Goal: Information Seeking & Learning: Learn about a topic

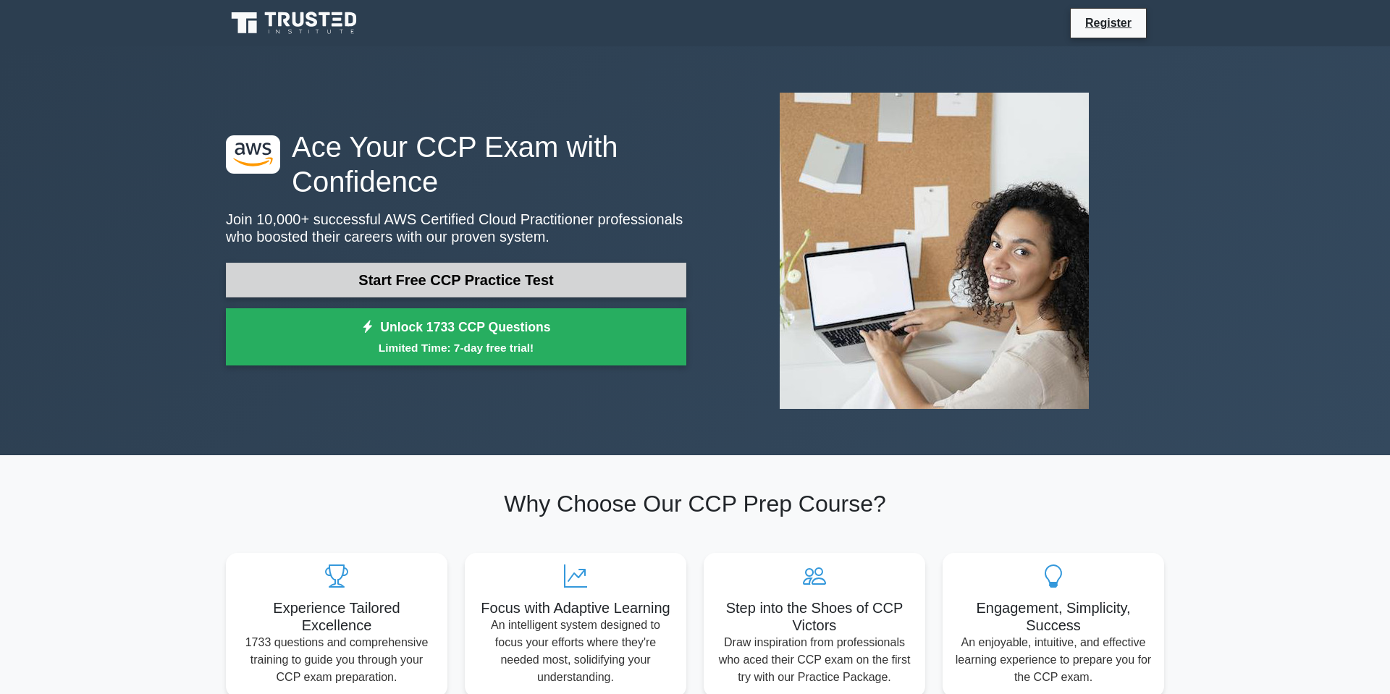
click at [573, 279] on link "Start Free CCP Practice Test" at bounding box center [456, 280] width 461 height 35
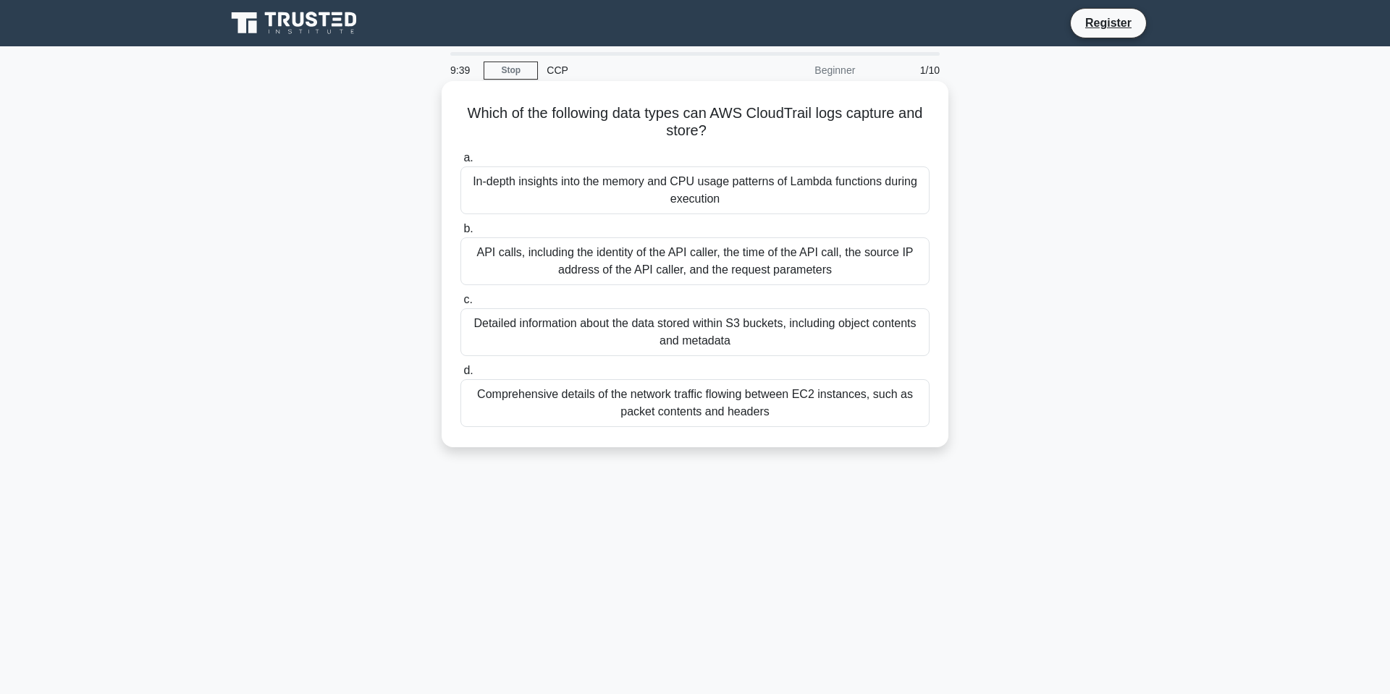
click at [705, 260] on div "API calls, including the identity of the API caller, the time of the API call, …" at bounding box center [695, 262] width 469 height 48
click at [461, 234] on input "b. API calls, including the identity of the API caller, the time of the API cal…" at bounding box center [461, 228] width 0 height 9
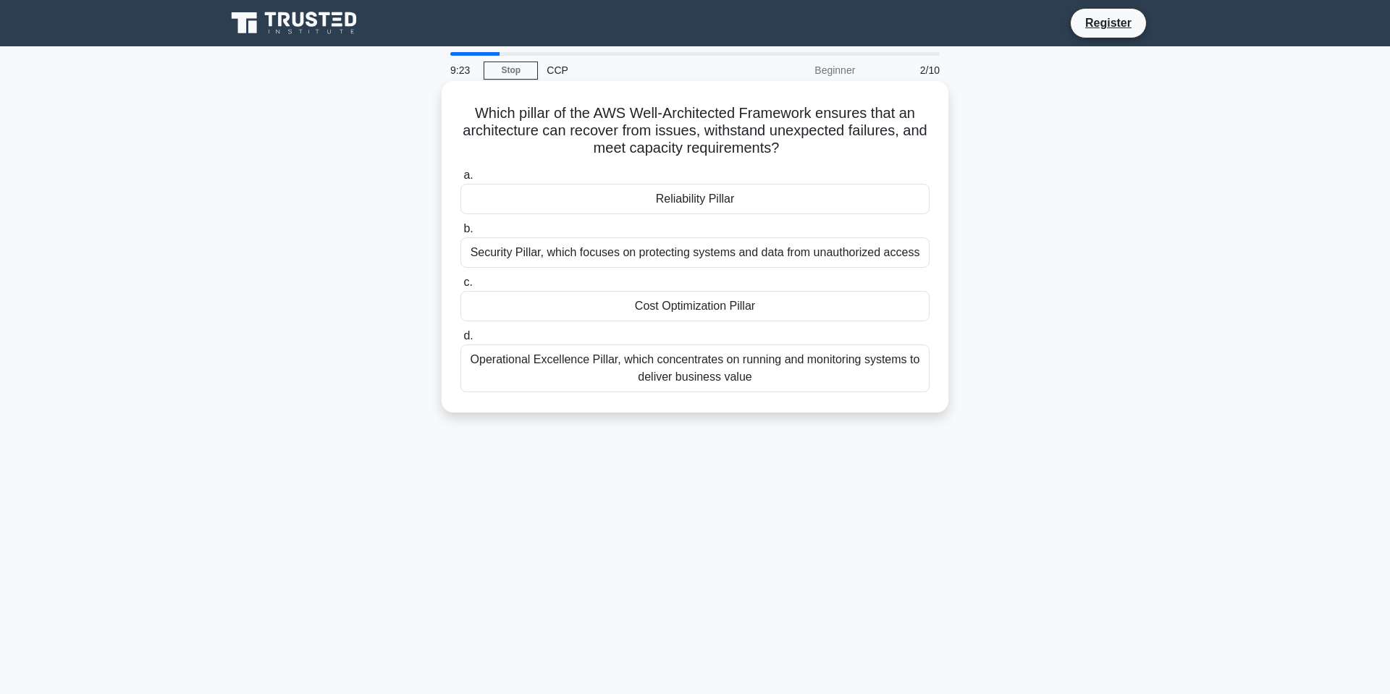
click at [722, 205] on div "Reliability Pillar" at bounding box center [695, 199] width 469 height 30
click at [461, 180] on input "a. Reliability Pillar" at bounding box center [461, 175] width 0 height 9
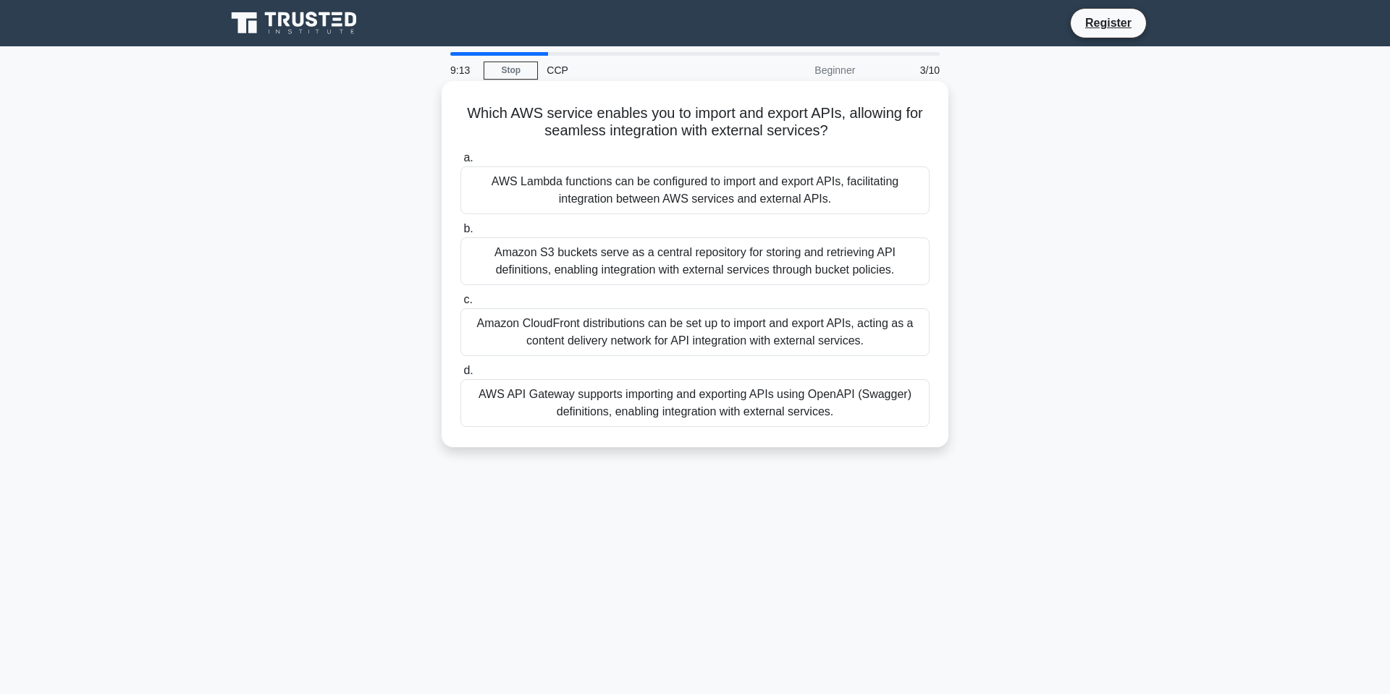
click at [768, 406] on div "AWS API Gateway supports importing and exporting APIs using OpenAPI (Swagger) d…" at bounding box center [695, 403] width 469 height 48
click at [461, 376] on input "d. AWS API Gateway supports importing and exporting APIs using OpenAPI (Swagger…" at bounding box center [461, 370] width 0 height 9
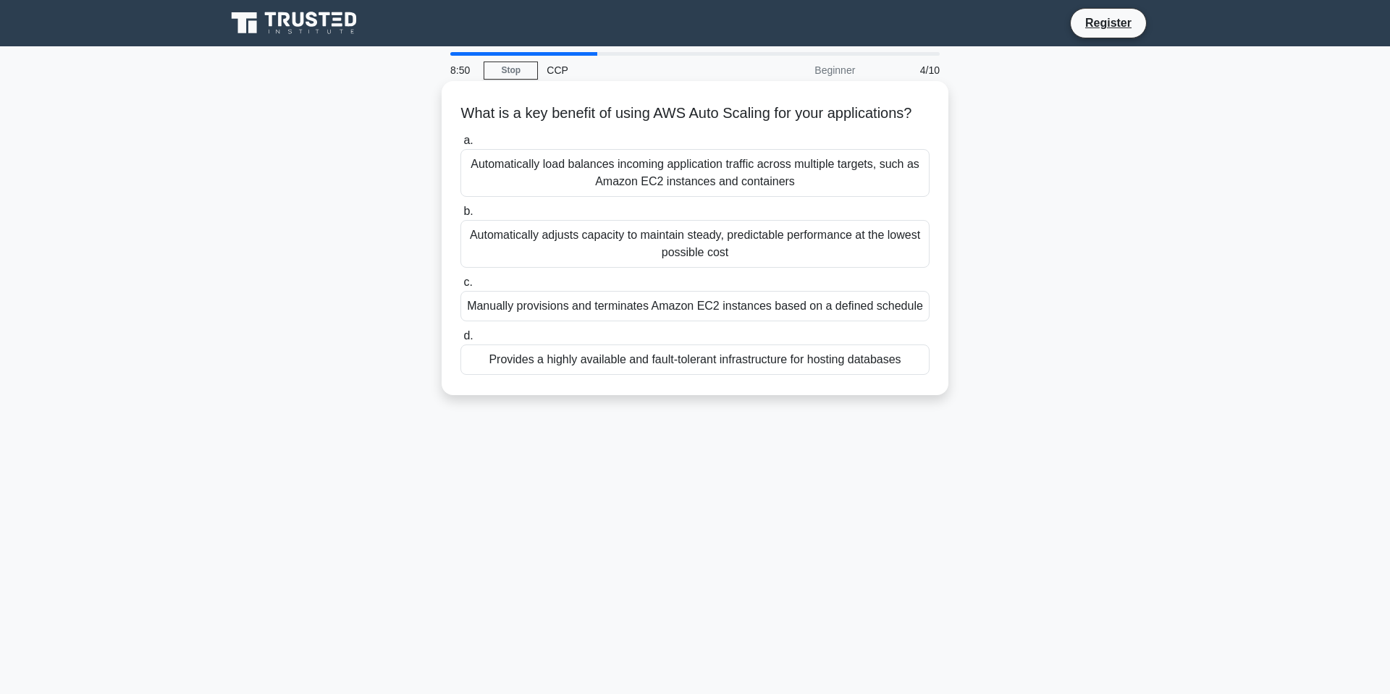
click at [813, 241] on div "Automatically adjusts capacity to maintain steady, predictable performance at t…" at bounding box center [695, 244] width 469 height 48
click at [461, 217] on input "b. Automatically adjusts capacity to maintain steady, predictable performance a…" at bounding box center [461, 211] width 0 height 9
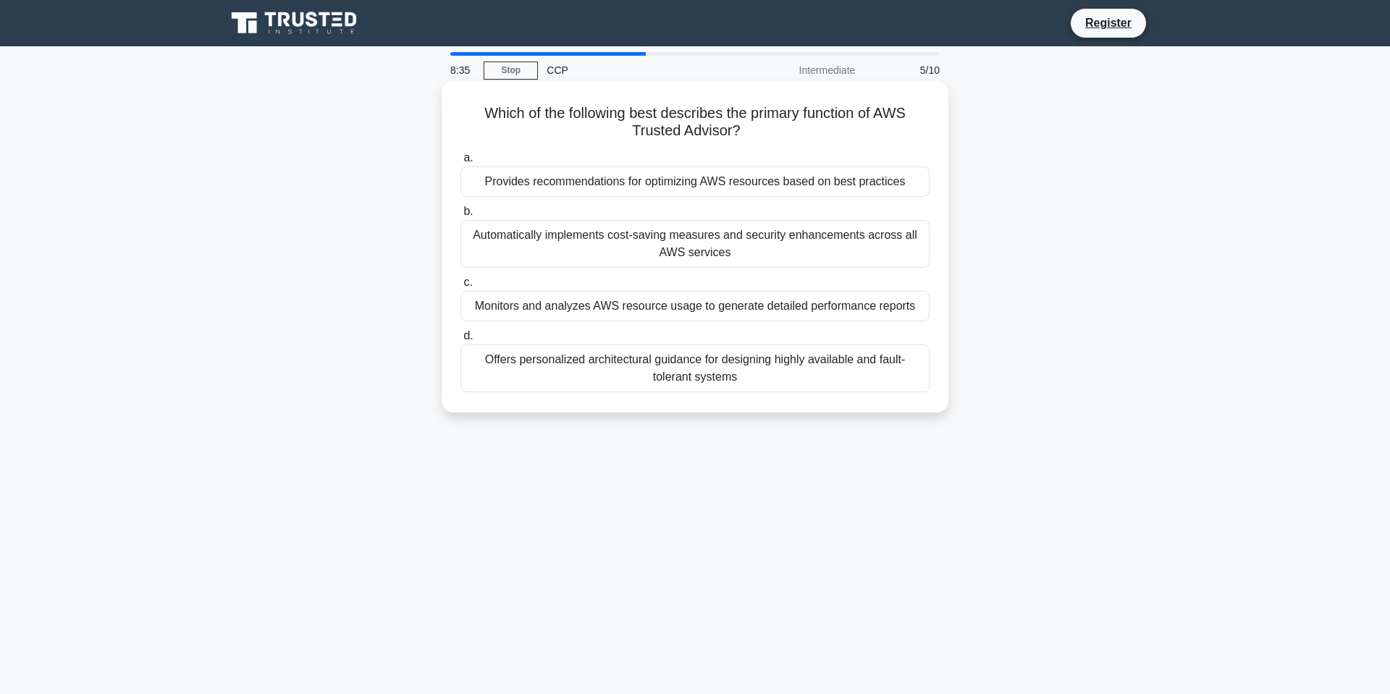
click at [724, 308] on div "Monitors and analyzes AWS resource usage to generate detailed performance repor…" at bounding box center [695, 306] width 469 height 30
click at [461, 287] on input "c. Monitors and analyzes AWS resource usage to generate detailed performance re…" at bounding box center [461, 282] width 0 height 9
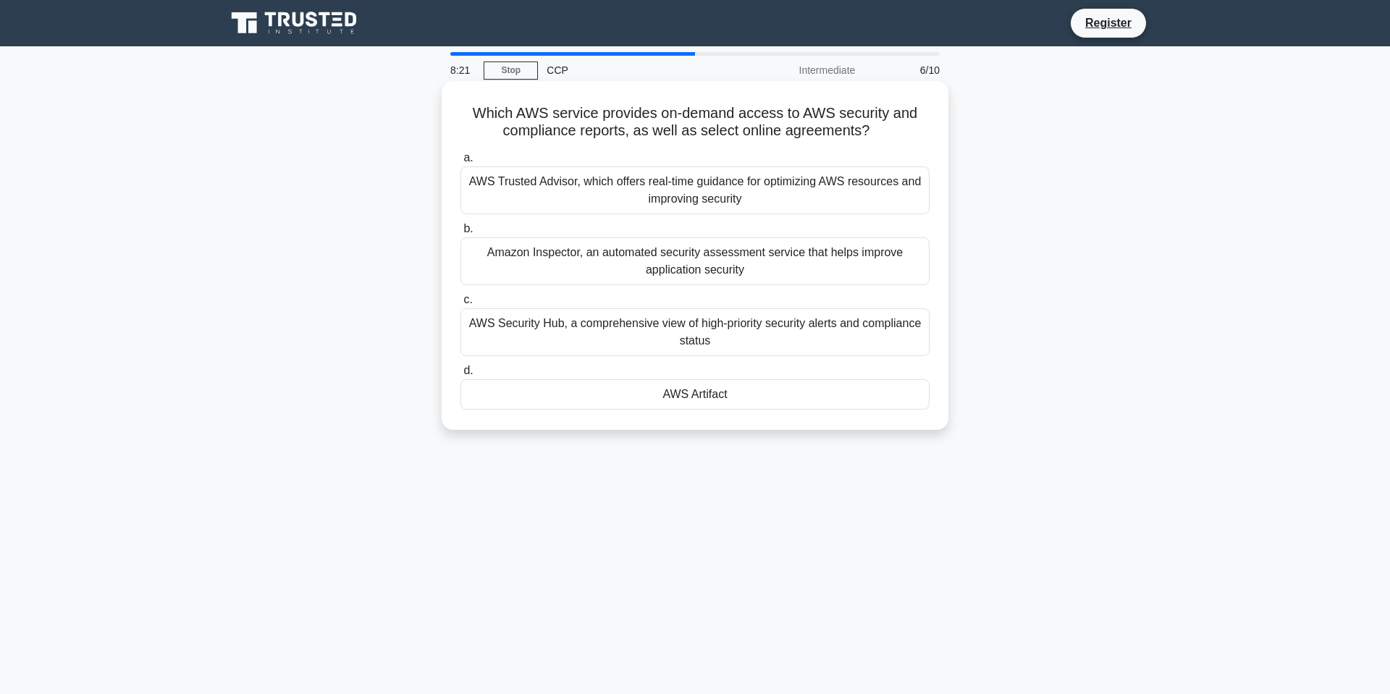
click at [697, 397] on div "AWS Artifact" at bounding box center [695, 394] width 469 height 30
click at [461, 376] on input "d. AWS Artifact" at bounding box center [461, 370] width 0 height 9
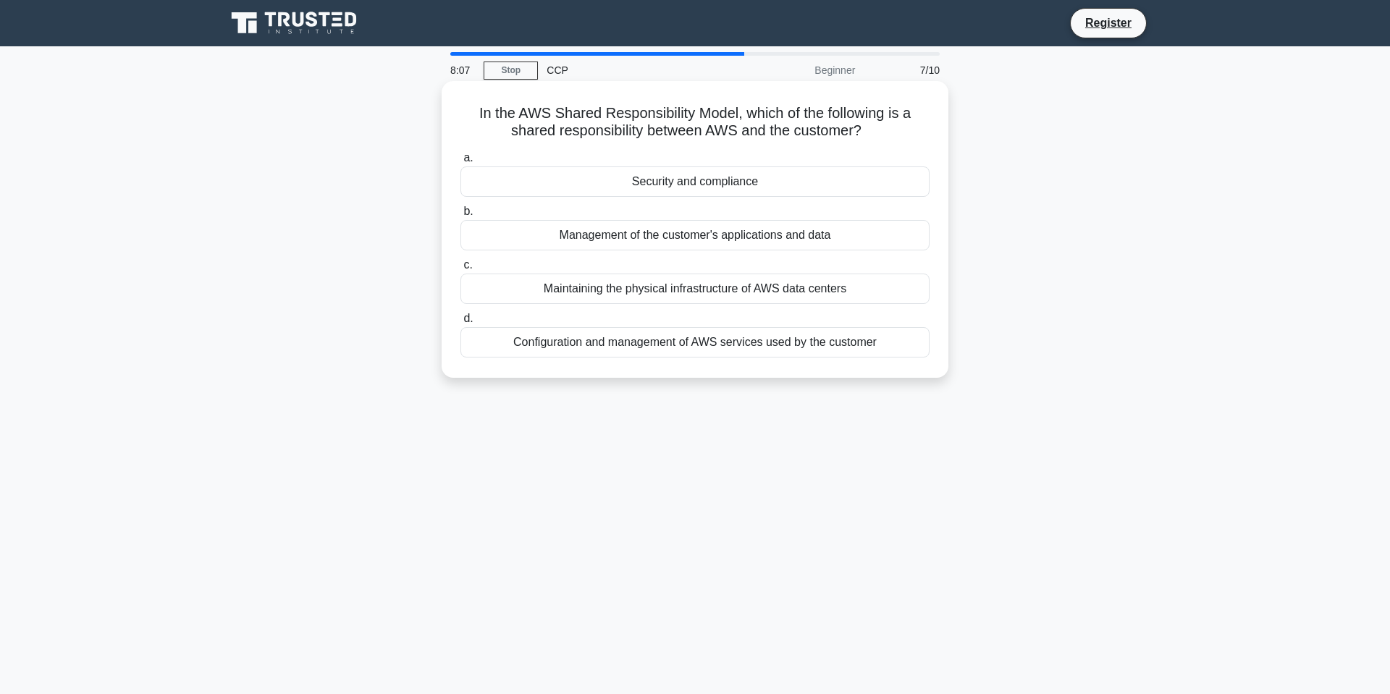
click at [720, 238] on div "Management of the customer's applications and data" at bounding box center [695, 235] width 469 height 30
click at [461, 217] on input "b. Management of the customer's applications and data" at bounding box center [461, 211] width 0 height 9
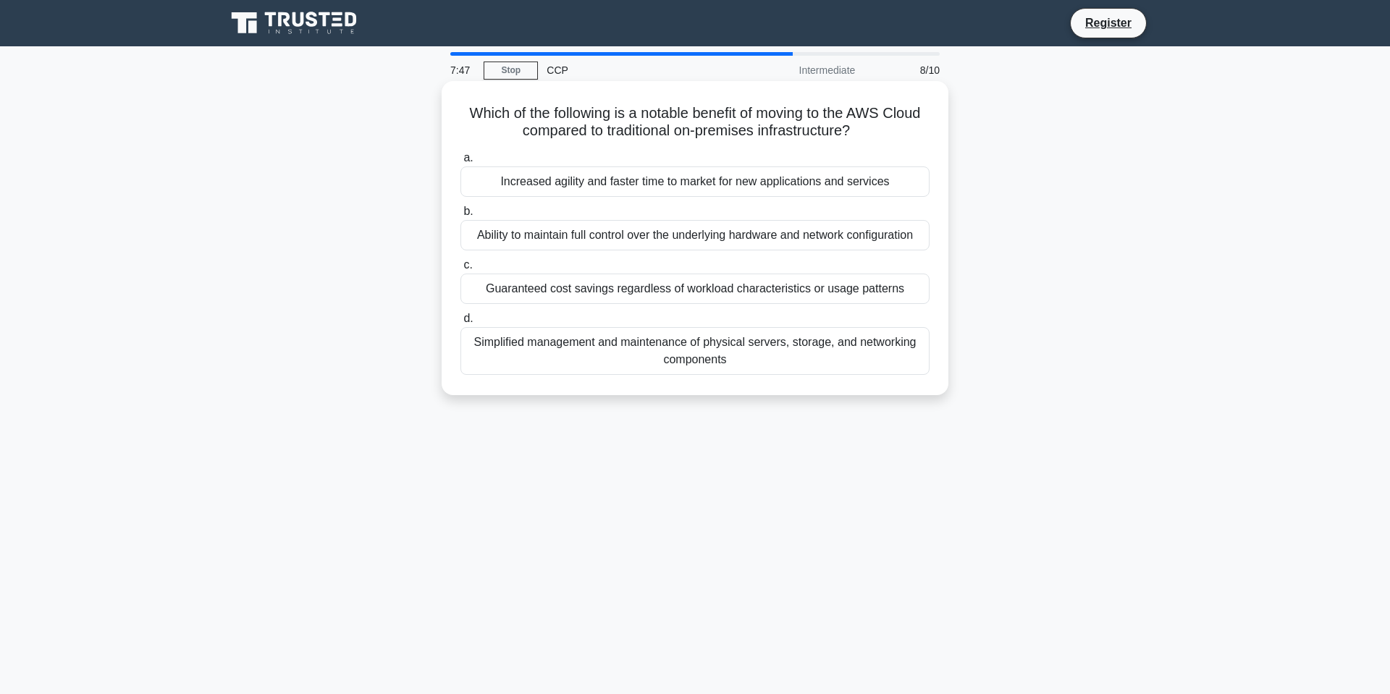
click at [713, 183] on div "Increased agility and faster time to market for new applications and services" at bounding box center [695, 182] width 469 height 30
click at [461, 163] on input "a. Increased agility and faster time to market for new applications and services" at bounding box center [461, 158] width 0 height 9
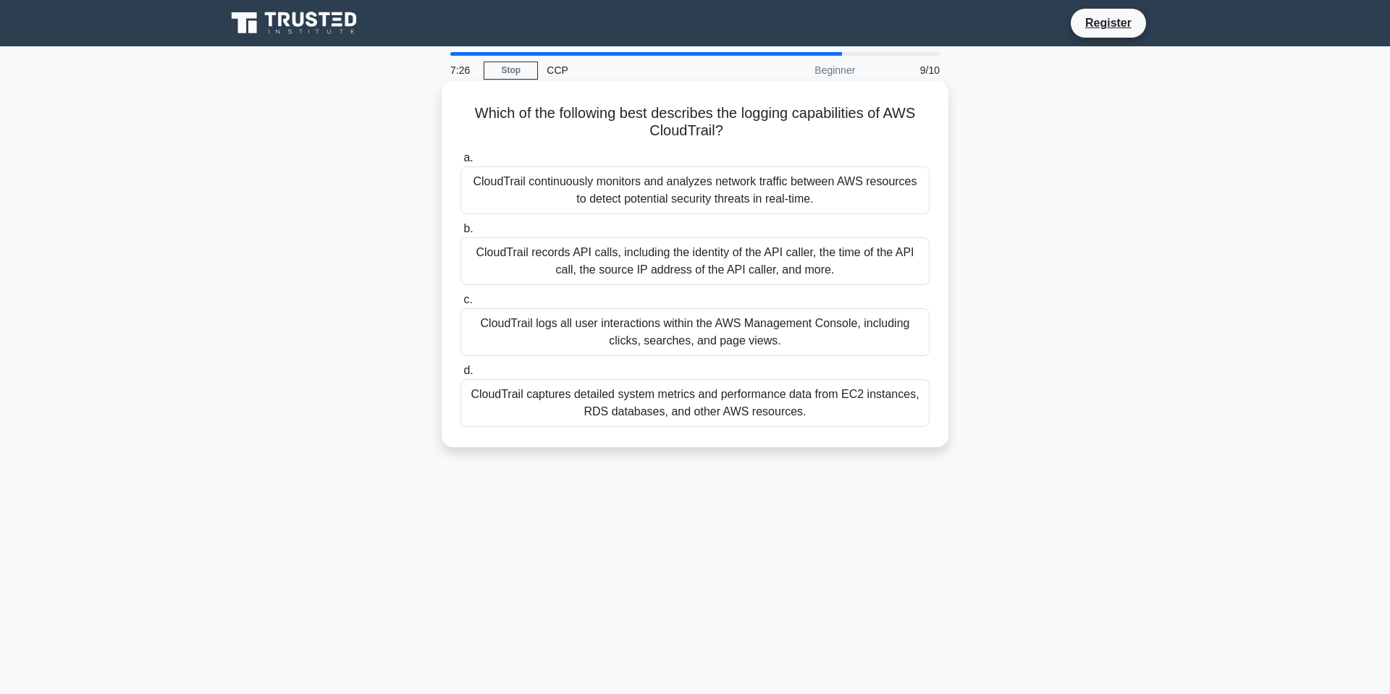
click at [748, 263] on div "CloudTrail records API calls, including the identity of the API caller, the tim…" at bounding box center [695, 262] width 469 height 48
click at [461, 234] on input "b. CloudTrail records API calls, including the identity of the API caller, the …" at bounding box center [461, 228] width 0 height 9
click at [755, 343] on div "Establishing a dedicated network connection between an on-premises data center …" at bounding box center [695, 332] width 469 height 48
click at [461, 305] on input "c. Establishing a dedicated network connection between an on-premises data cent…" at bounding box center [461, 299] width 0 height 9
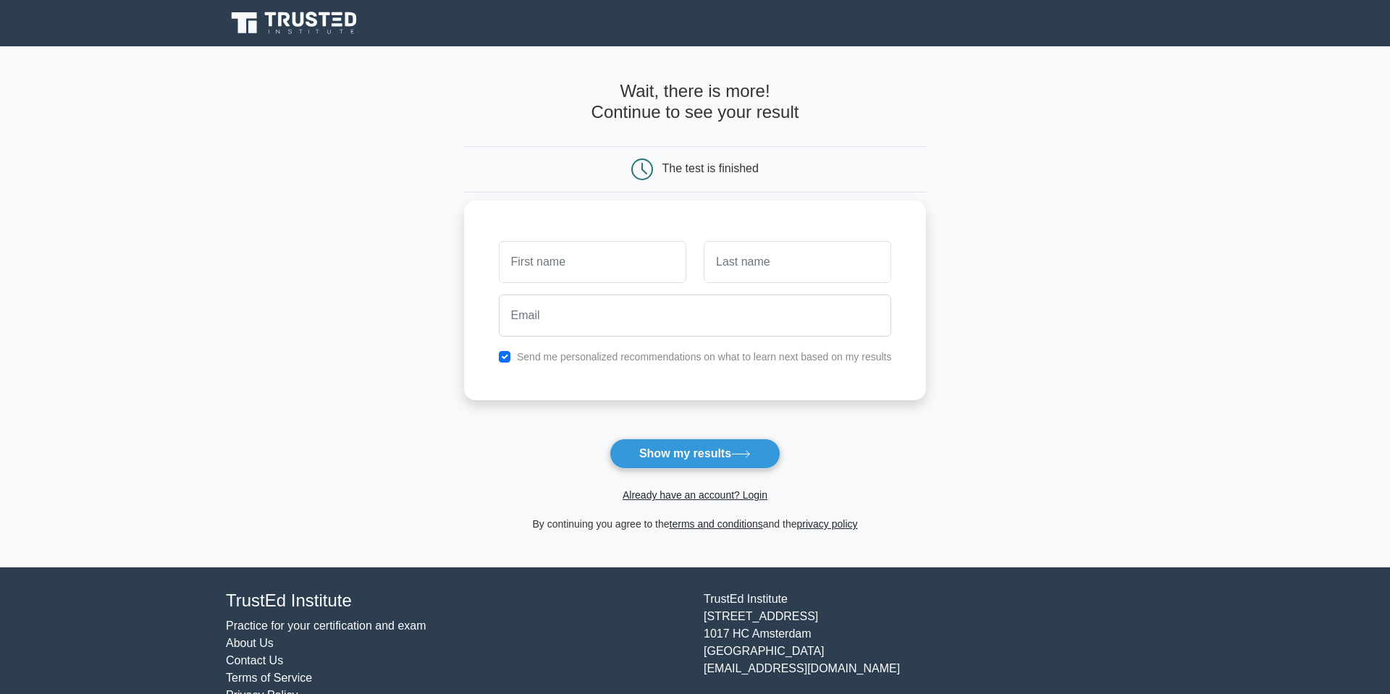
click at [598, 267] on input "text" at bounding box center [593, 262] width 188 height 42
type input "Oscar"
click at [750, 274] on input "text" at bounding box center [798, 262] width 188 height 42
type input "[PERSON_NAME]"
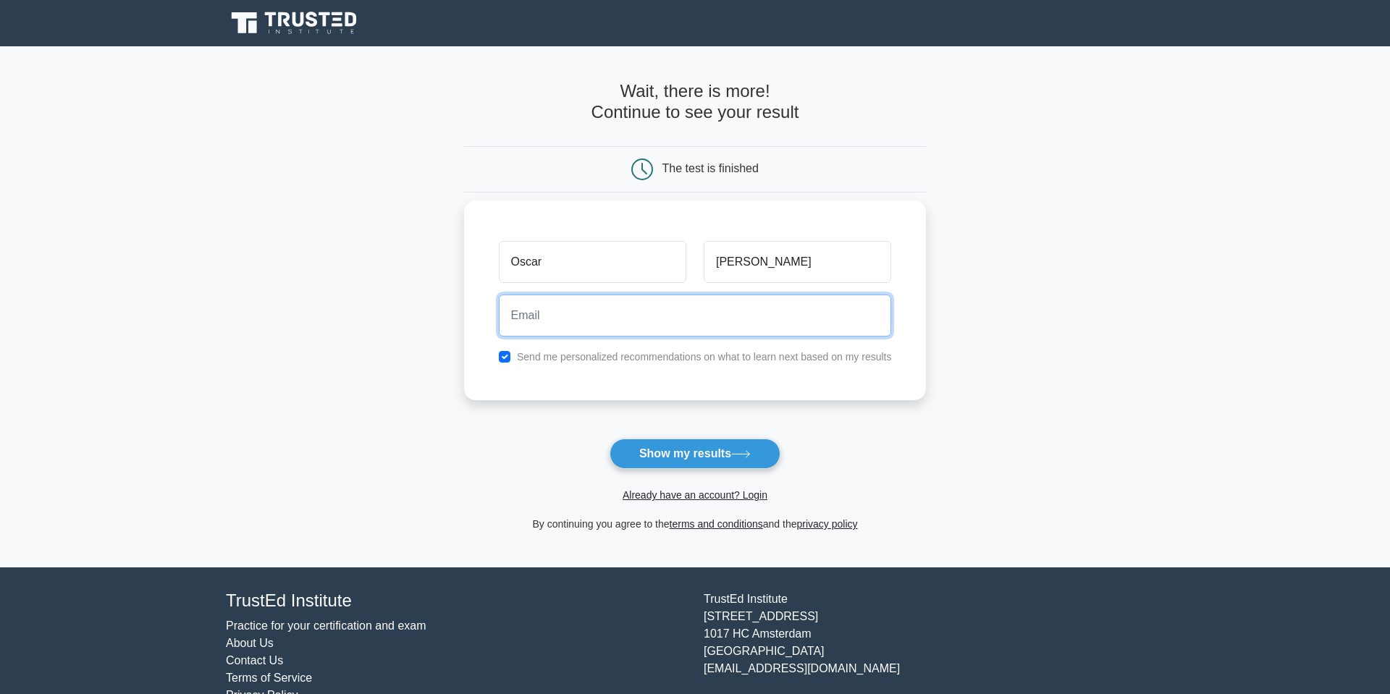
click at [728, 322] on input "email" at bounding box center [695, 316] width 393 height 42
type input "[EMAIL_ADDRESS][DOMAIN_NAME]"
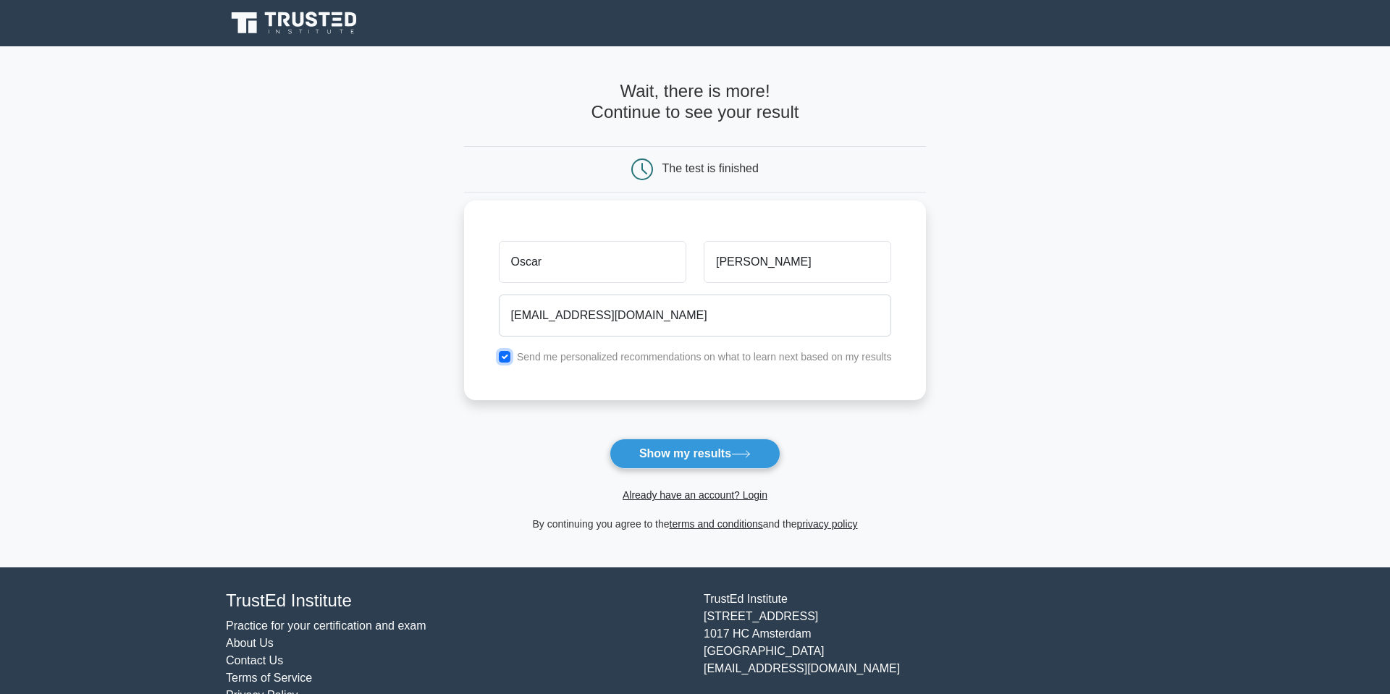
click at [508, 359] on input "checkbox" at bounding box center [505, 357] width 12 height 12
checkbox input "false"
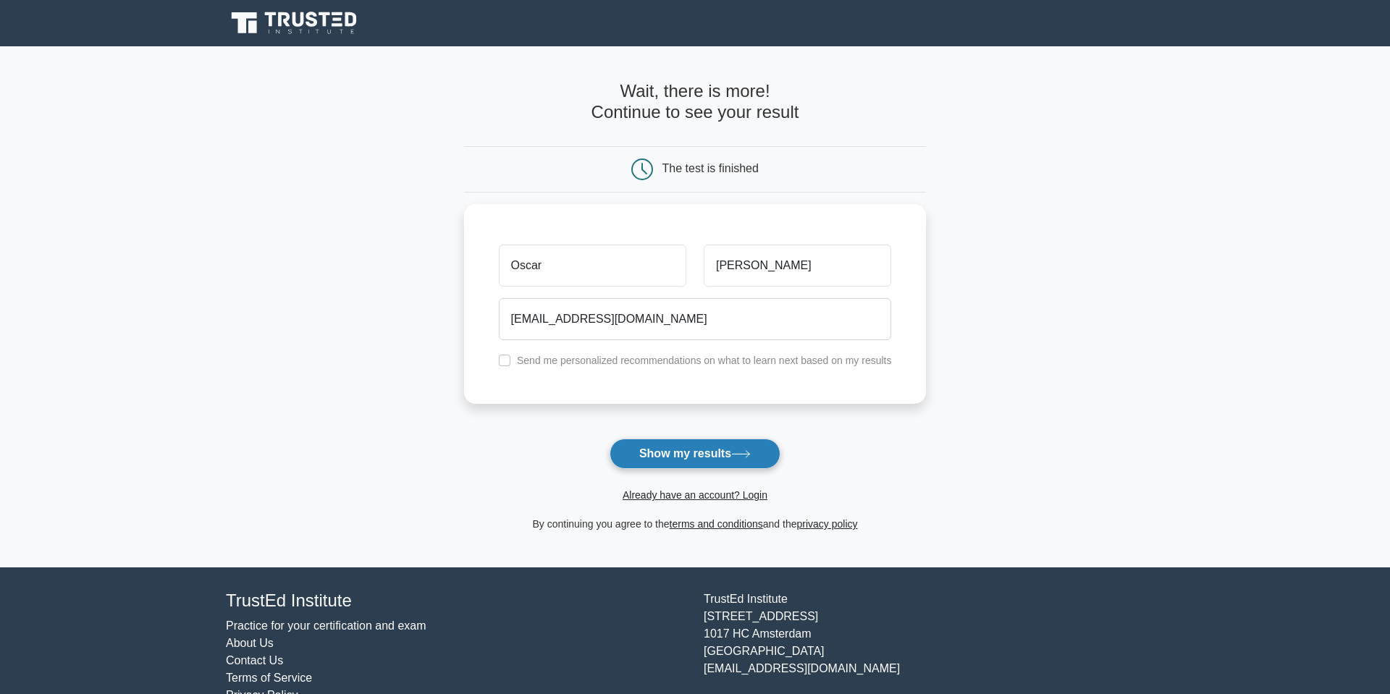
click at [696, 452] on button "Show my results" at bounding box center [695, 454] width 171 height 30
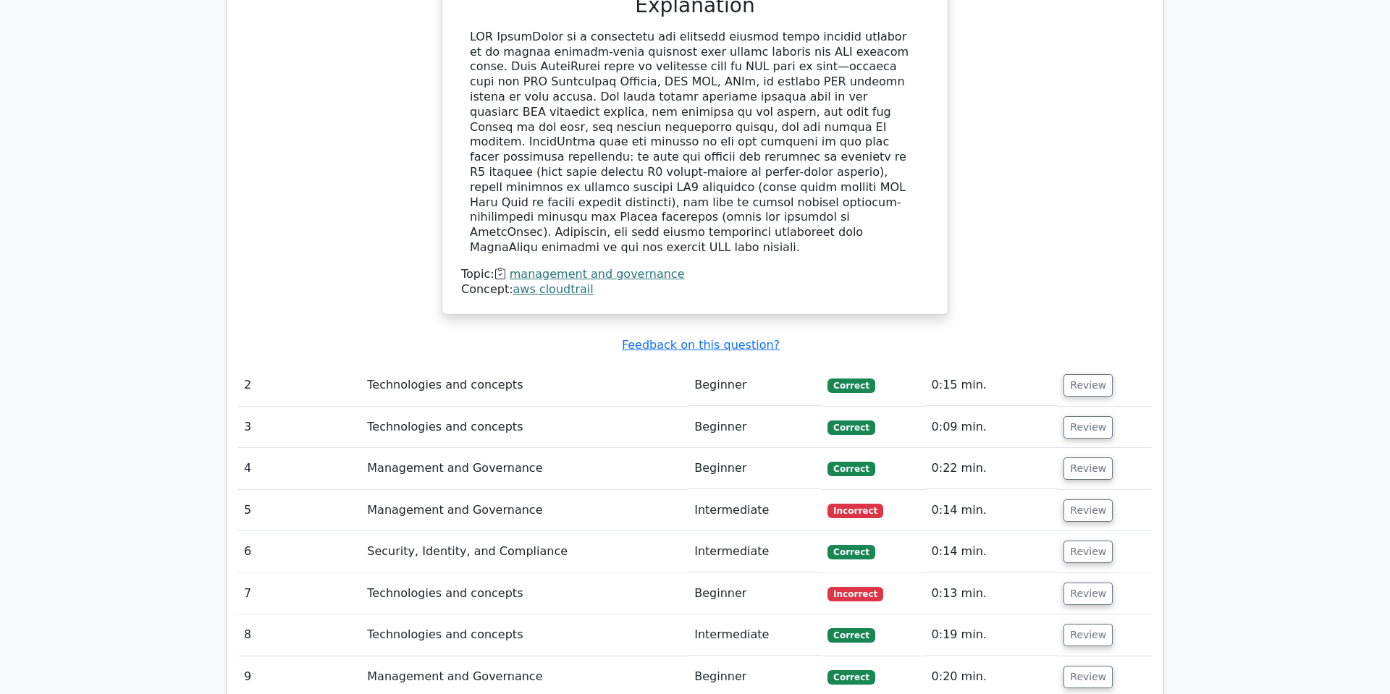
scroll to position [1471, 0]
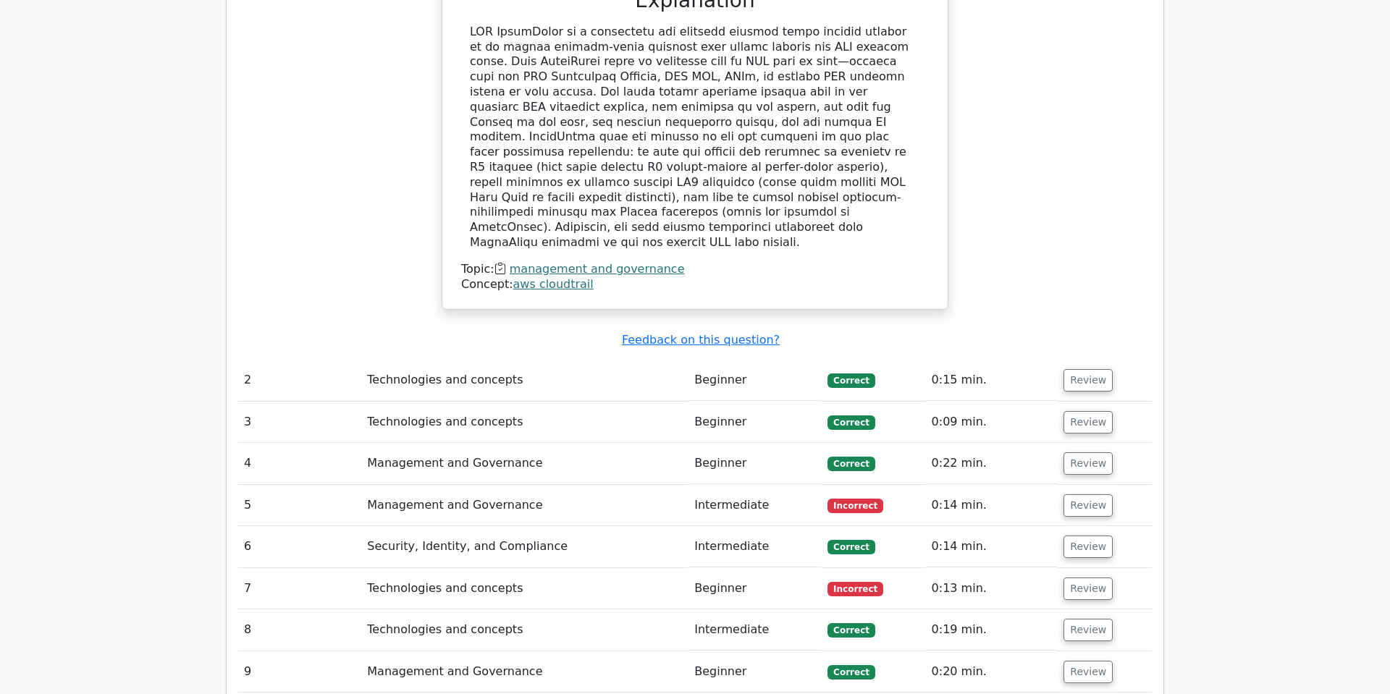
click at [739, 485] on td "Intermediate" at bounding box center [755, 505] width 133 height 41
click at [1079, 495] on button "Review" at bounding box center [1088, 506] width 49 height 22
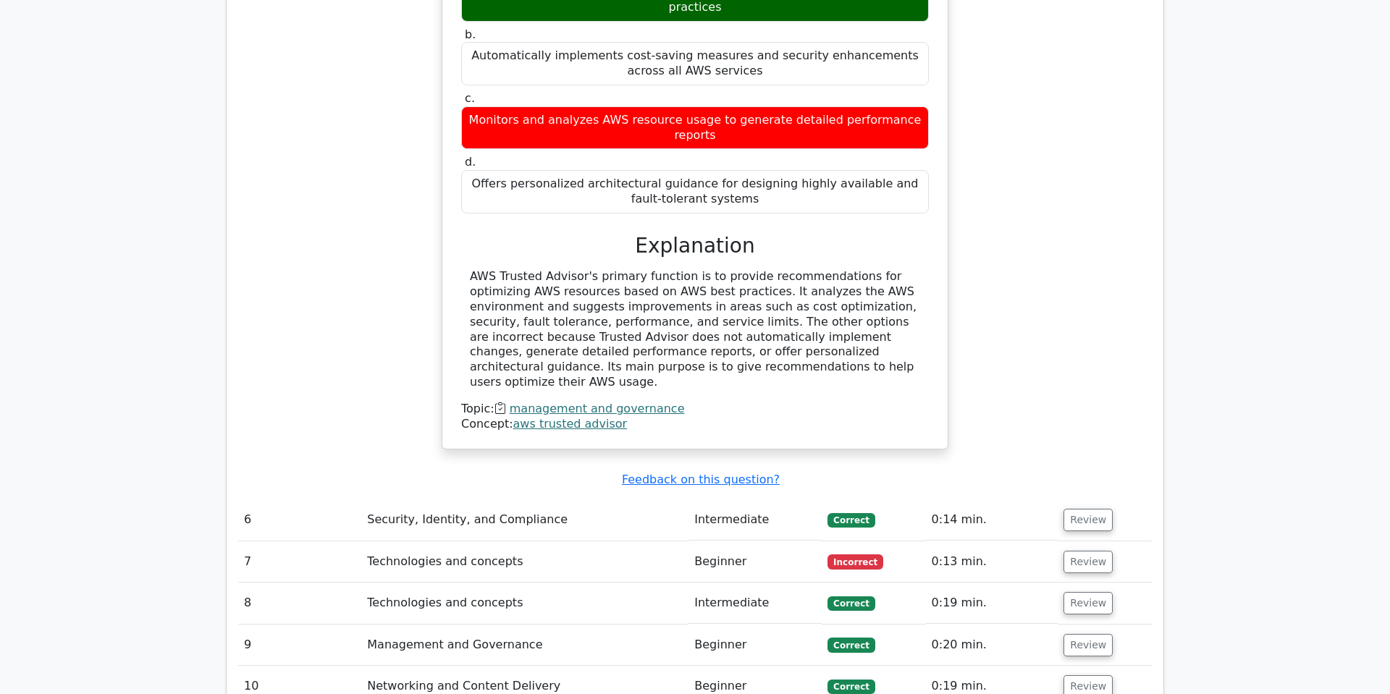
scroll to position [2133, 0]
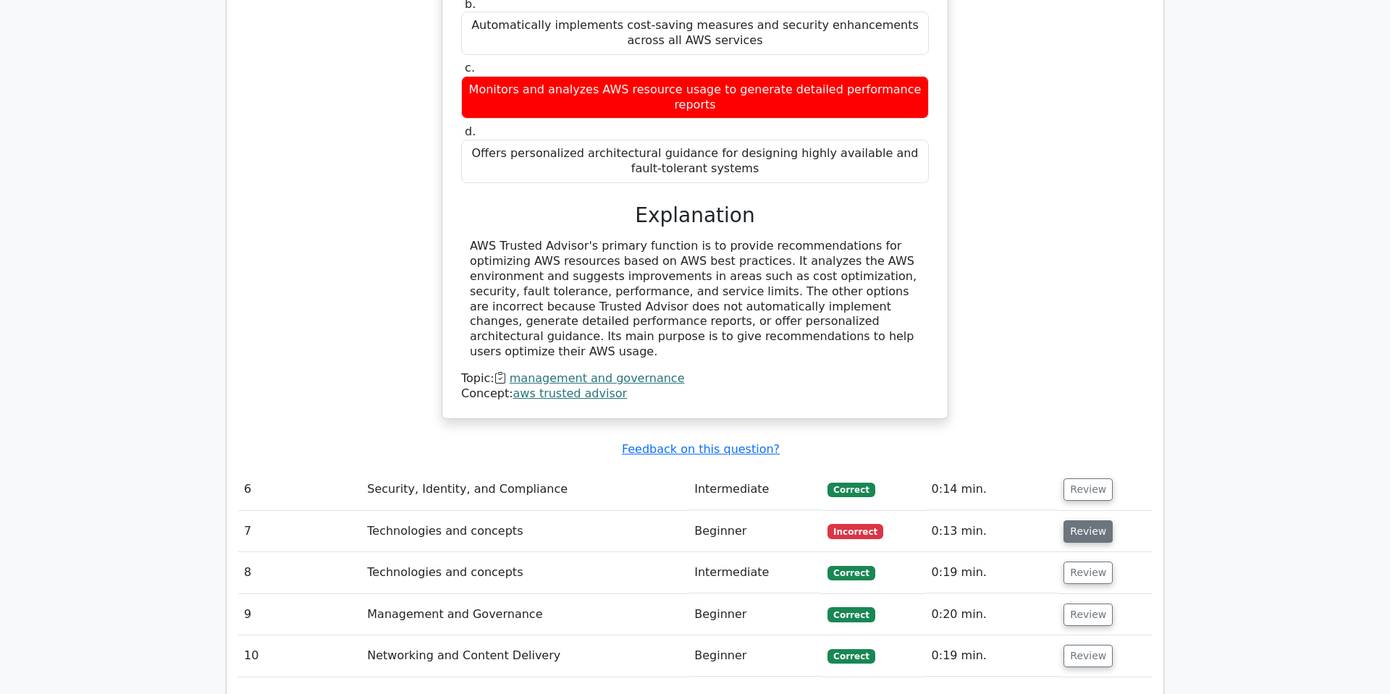
click at [1085, 521] on button "Review" at bounding box center [1088, 532] width 49 height 22
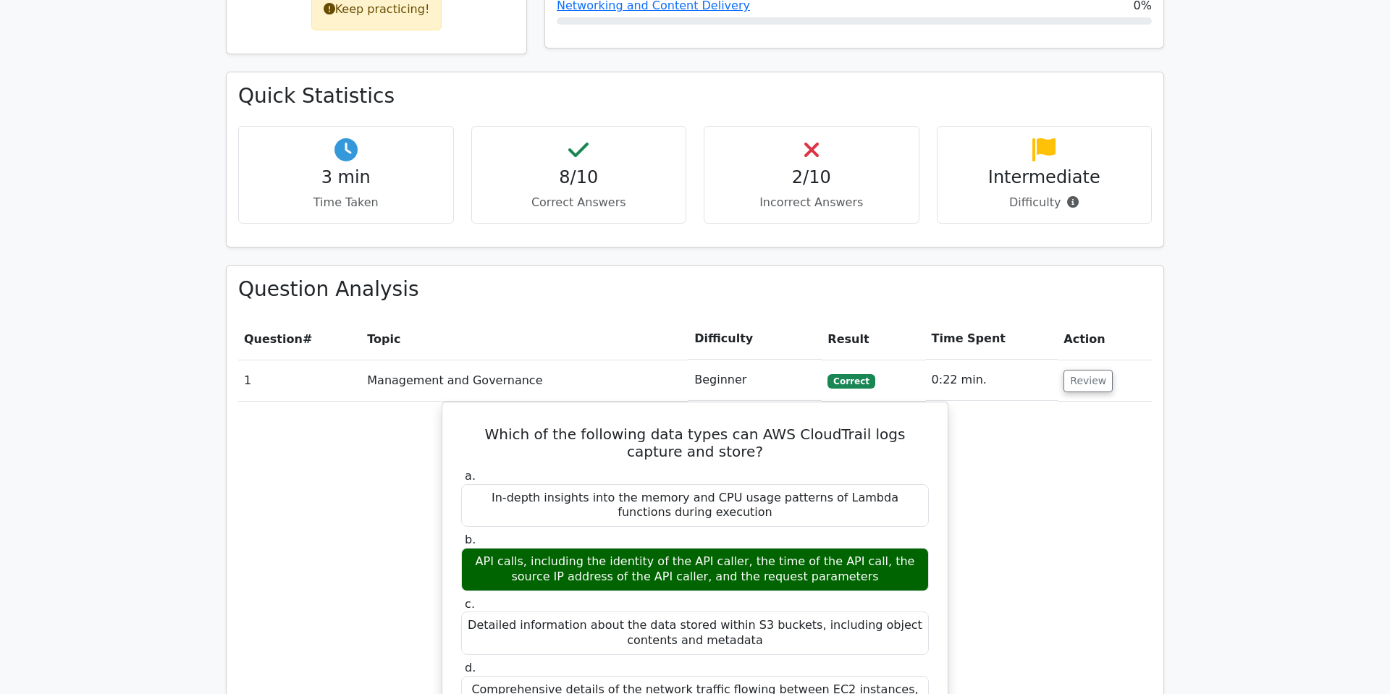
scroll to position [0, 0]
